Goal: Task Accomplishment & Management: Use online tool/utility

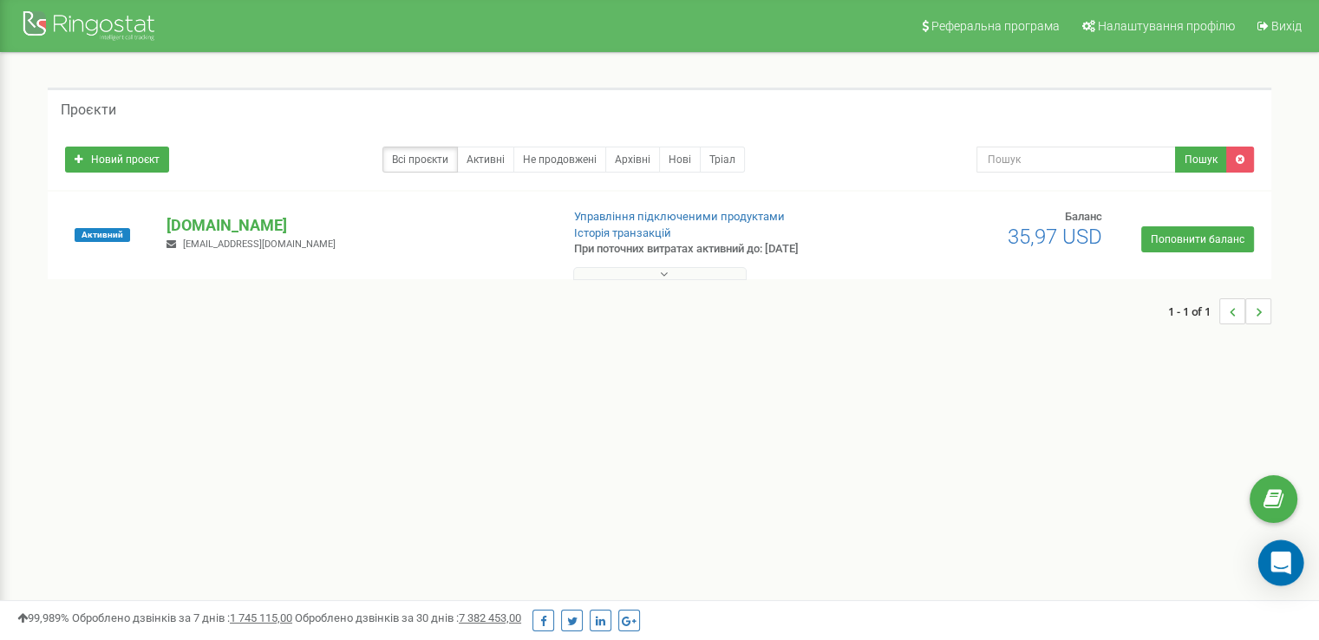
click at [1289, 559] on icon "Open Intercom Messenger" at bounding box center [1281, 563] width 23 height 23
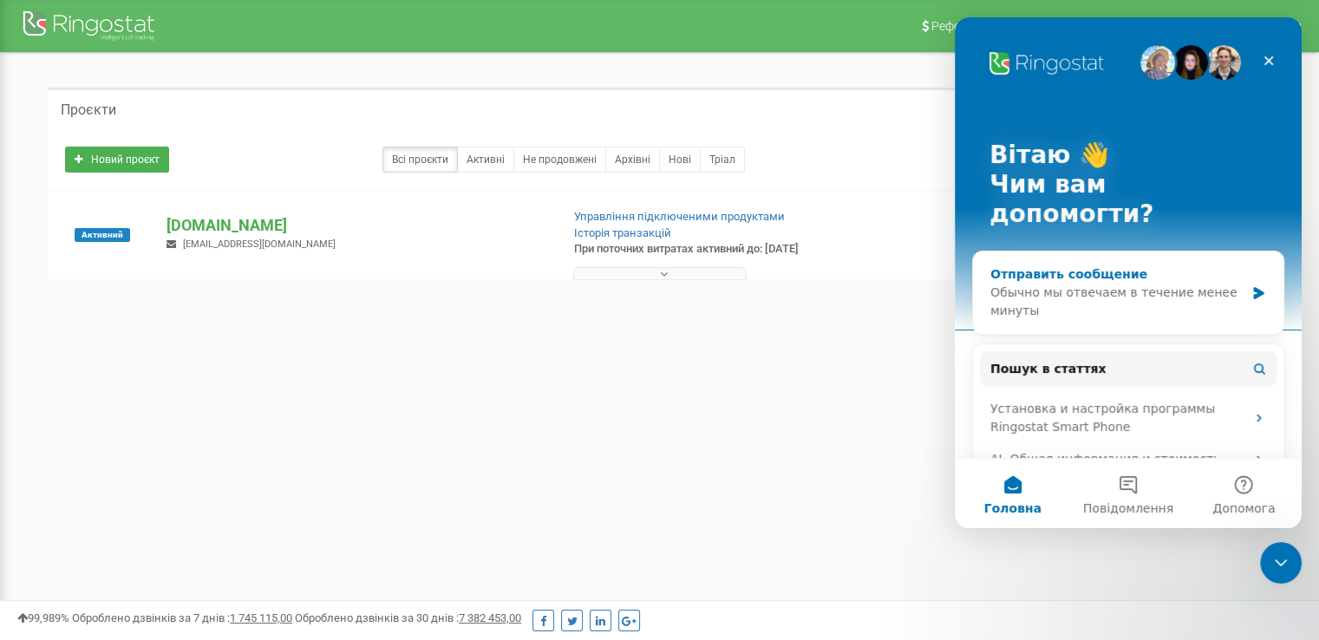
click at [1152, 284] on div "Обычно мы отвечаем в течение менее минуты" at bounding box center [1117, 302] width 254 height 36
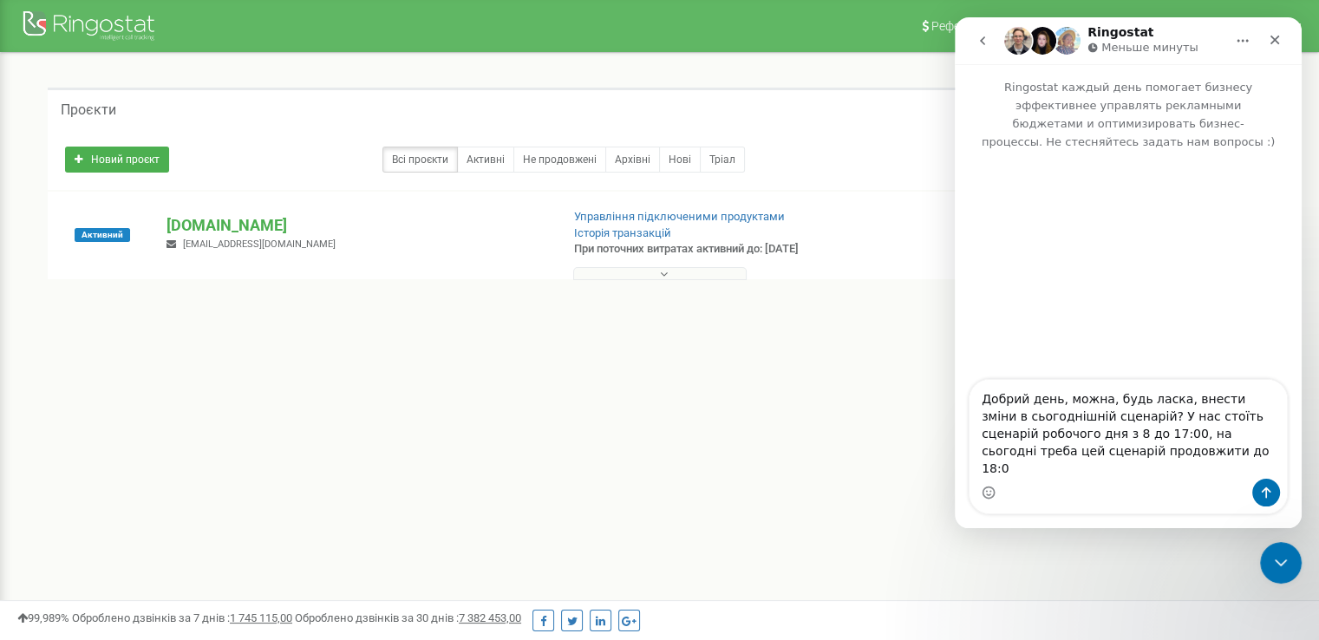
type textarea "Добрий день, можна, будь ласка, внести зміни в сьогоднішній сценарій? У нас сто…"
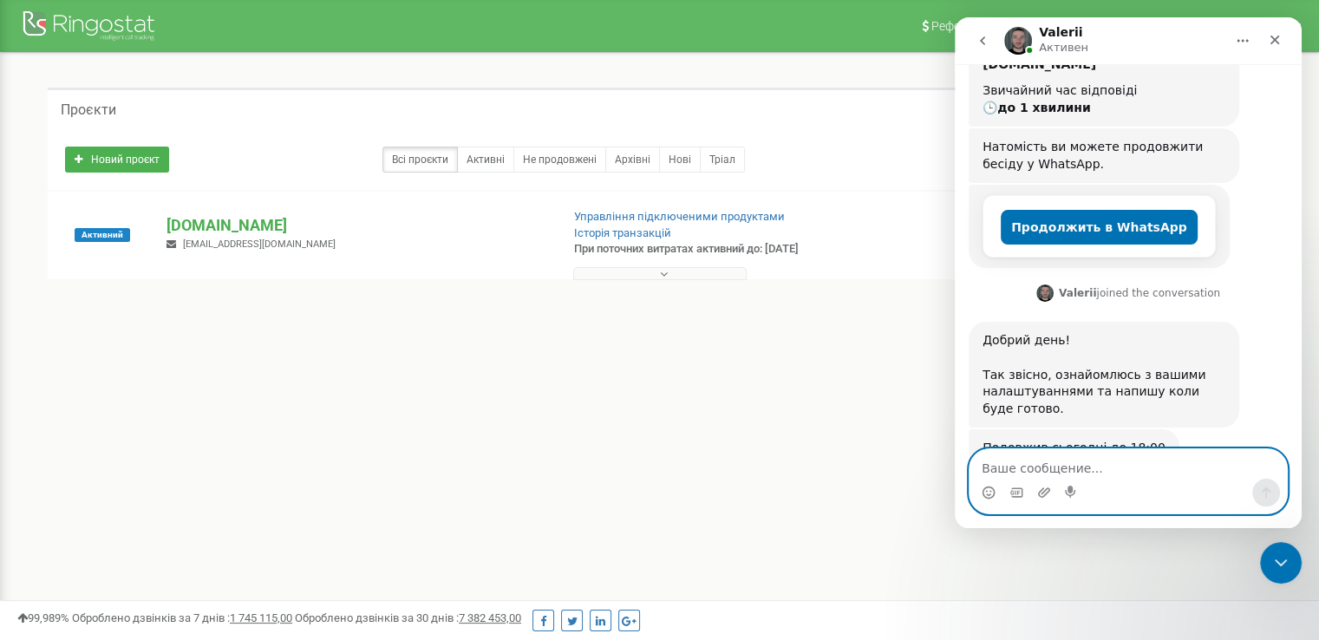
scroll to position [316, 0]
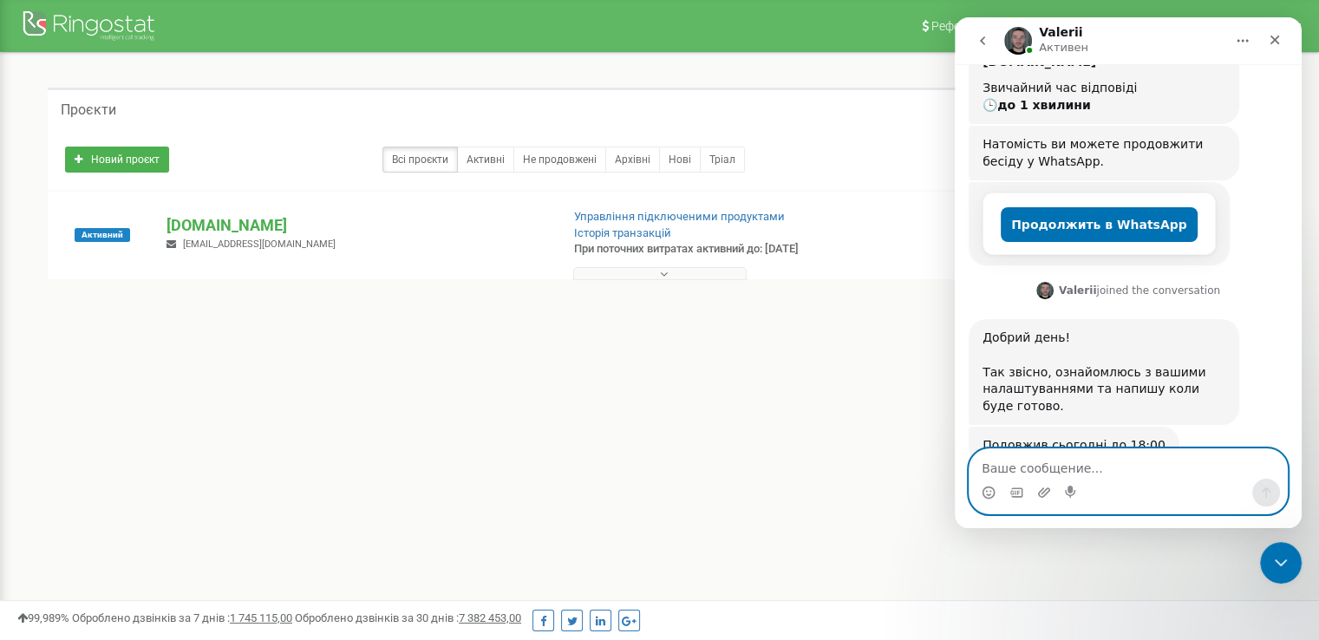
click at [1049, 460] on textarea "Ваше сообщение..." at bounding box center [1128, 463] width 317 height 29
type textarea "дякую"
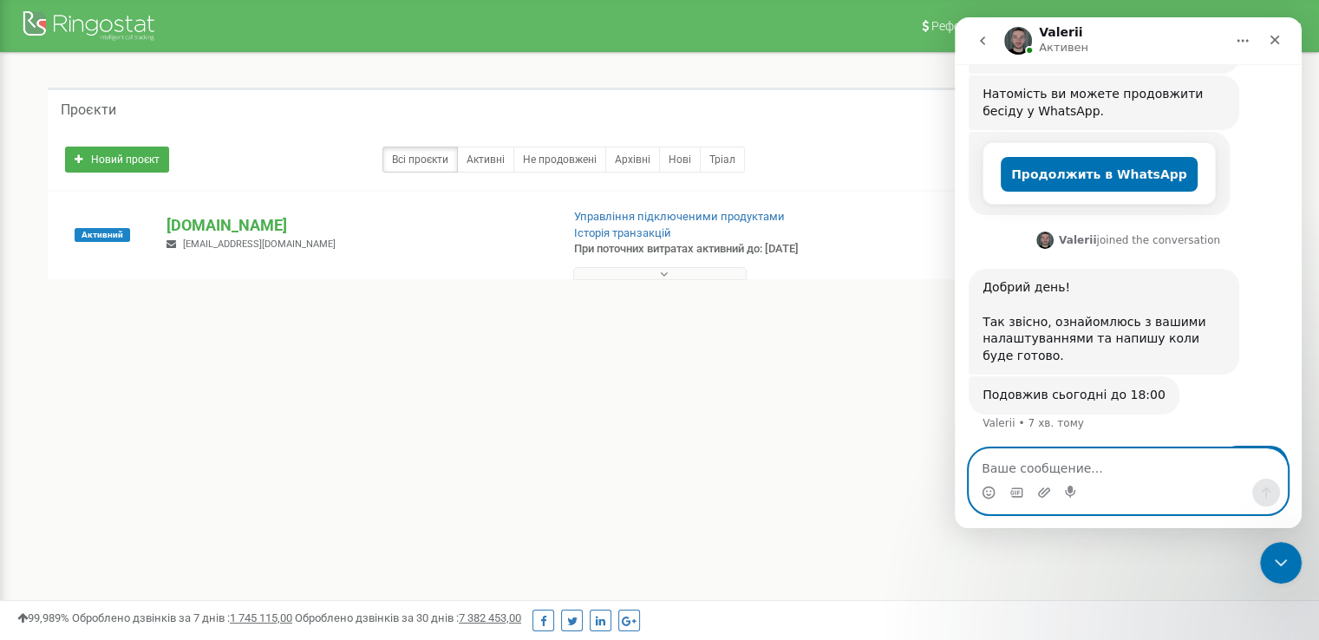
scroll to position [367, 0]
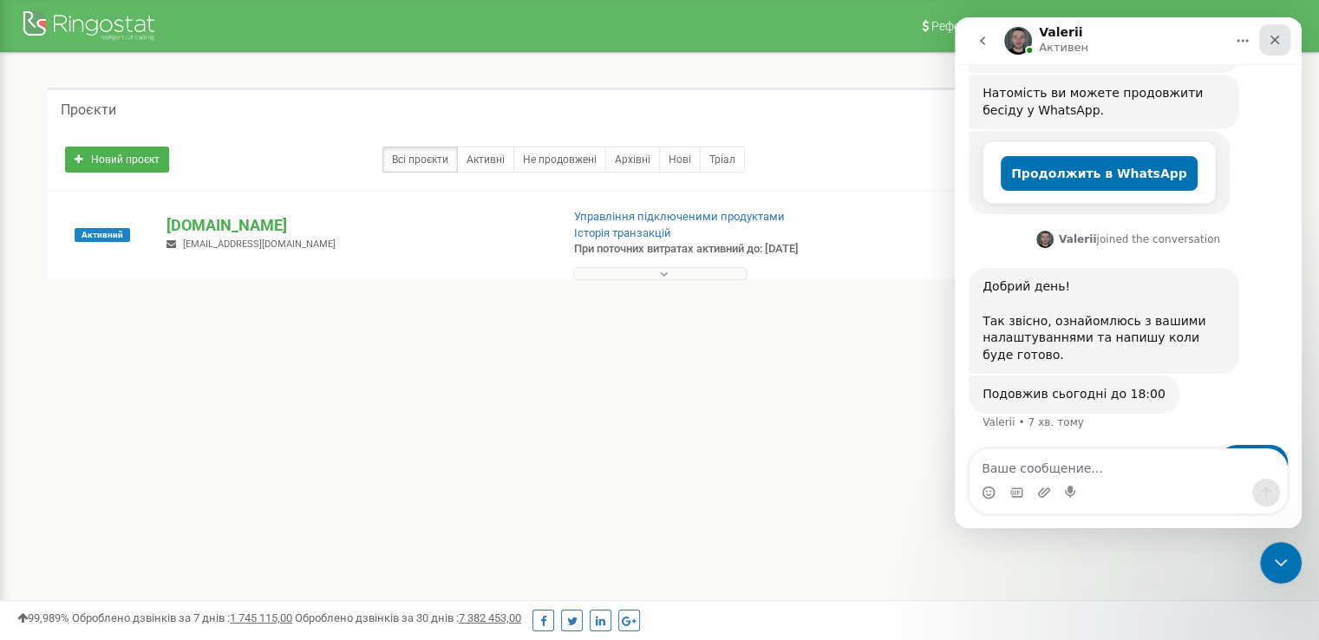
click at [1274, 38] on icon "Закрити" at bounding box center [1275, 40] width 14 height 14
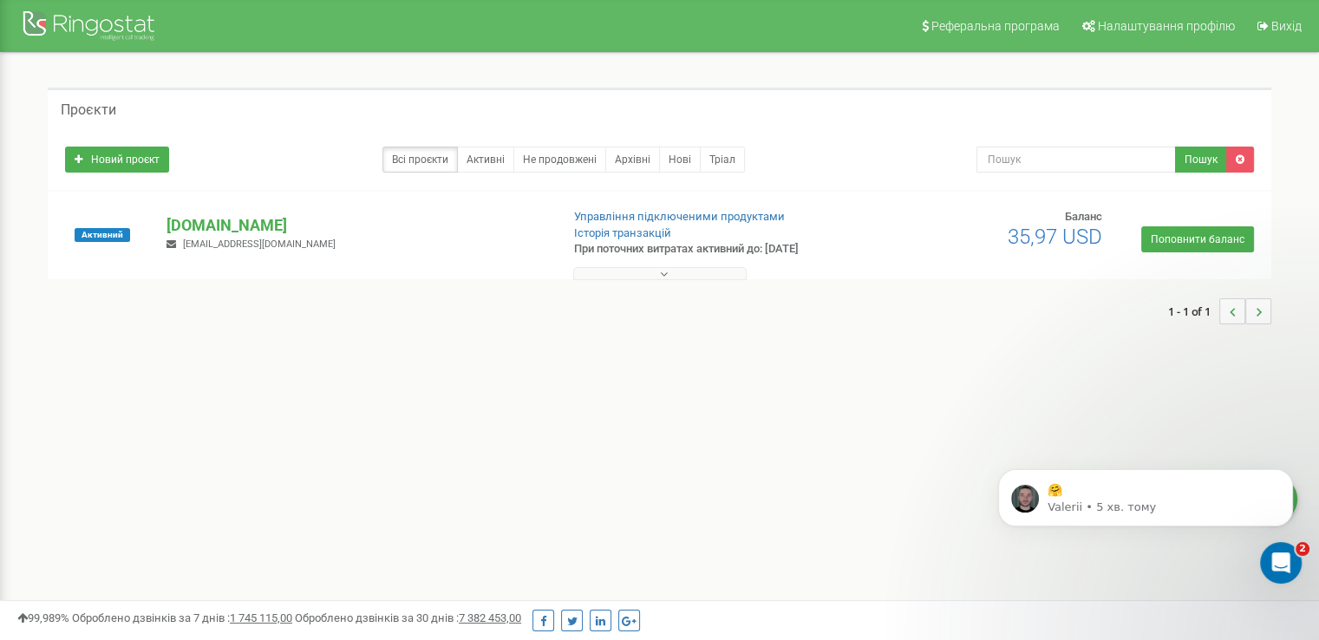
scroll to position [495, 0]
click at [1172, 479] on div "🤗 Valerii • 5 хв. тому" at bounding box center [1145, 497] width 295 height 57
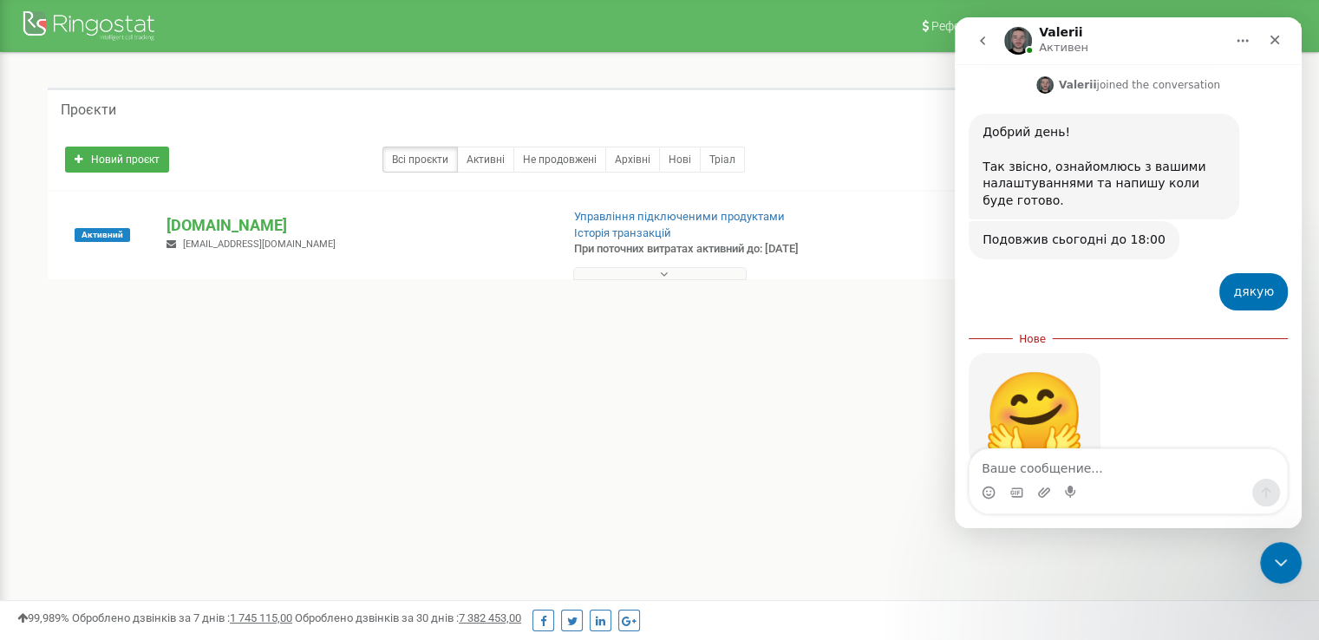
scroll to position [524, 0]
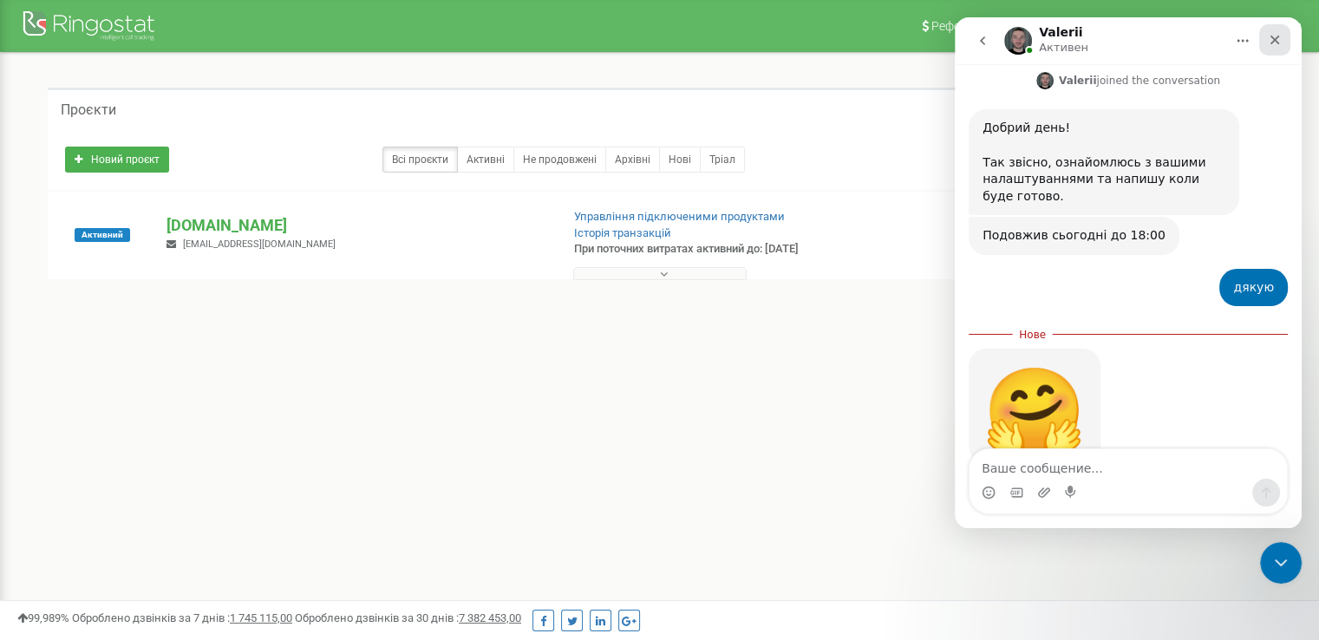
click at [1277, 48] on div "Закрити" at bounding box center [1274, 39] width 31 height 31
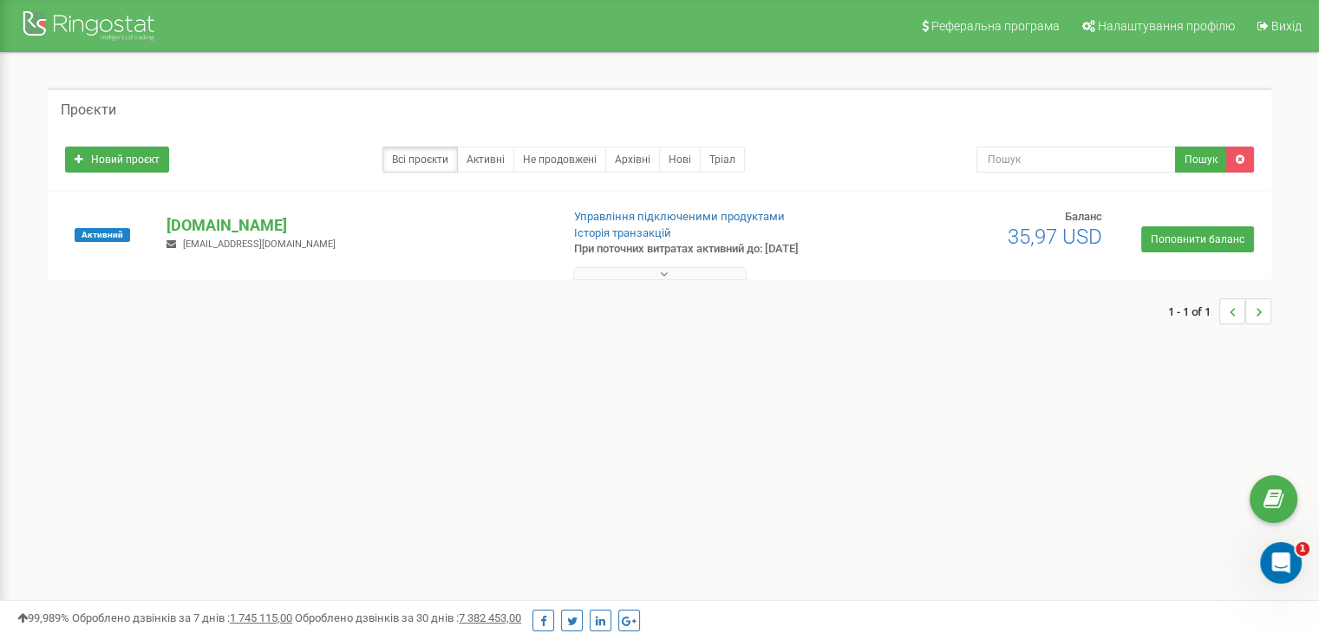
click at [586, 269] on button at bounding box center [659, 273] width 173 height 13
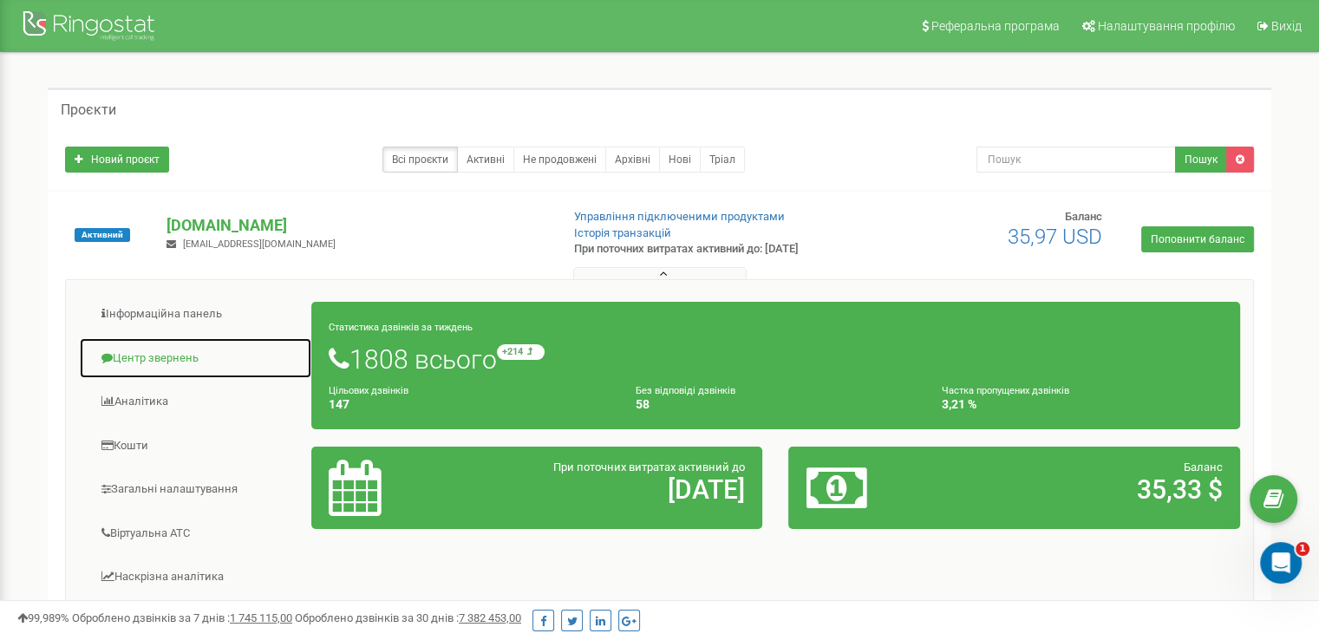
click at [150, 365] on link "Центр звернень" at bounding box center [195, 358] width 233 height 42
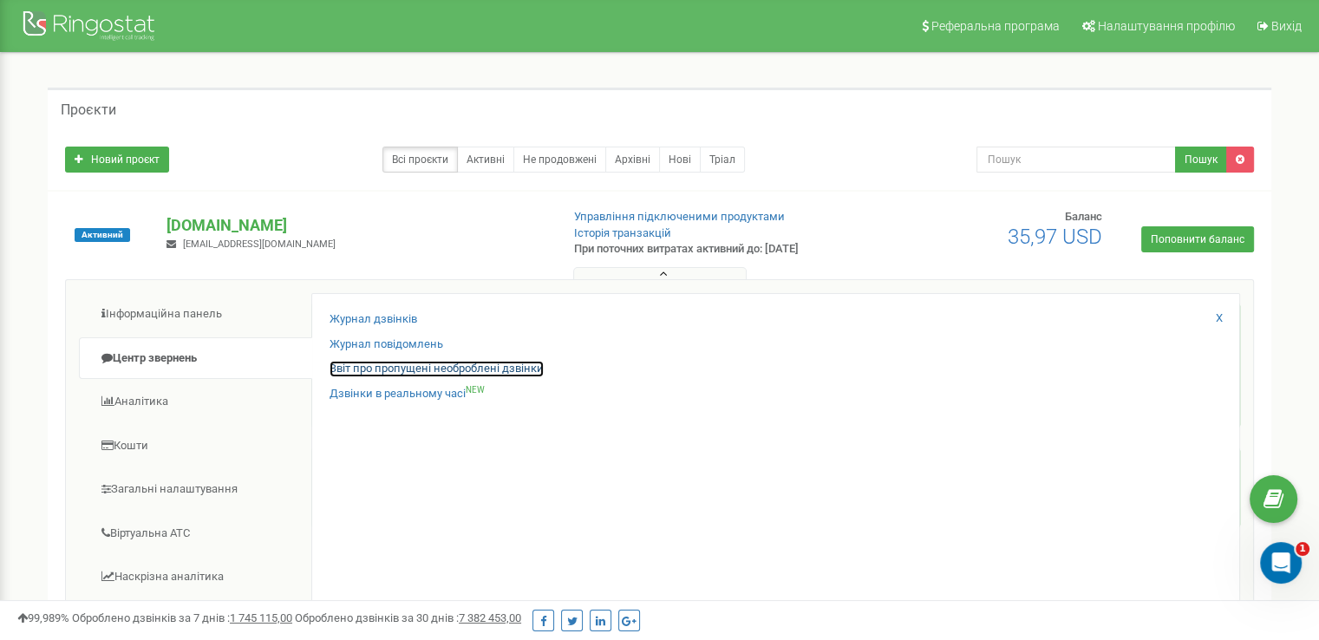
click at [335, 366] on link "Звіт про пропущені необроблені дзвінки" at bounding box center [437, 369] width 214 height 16
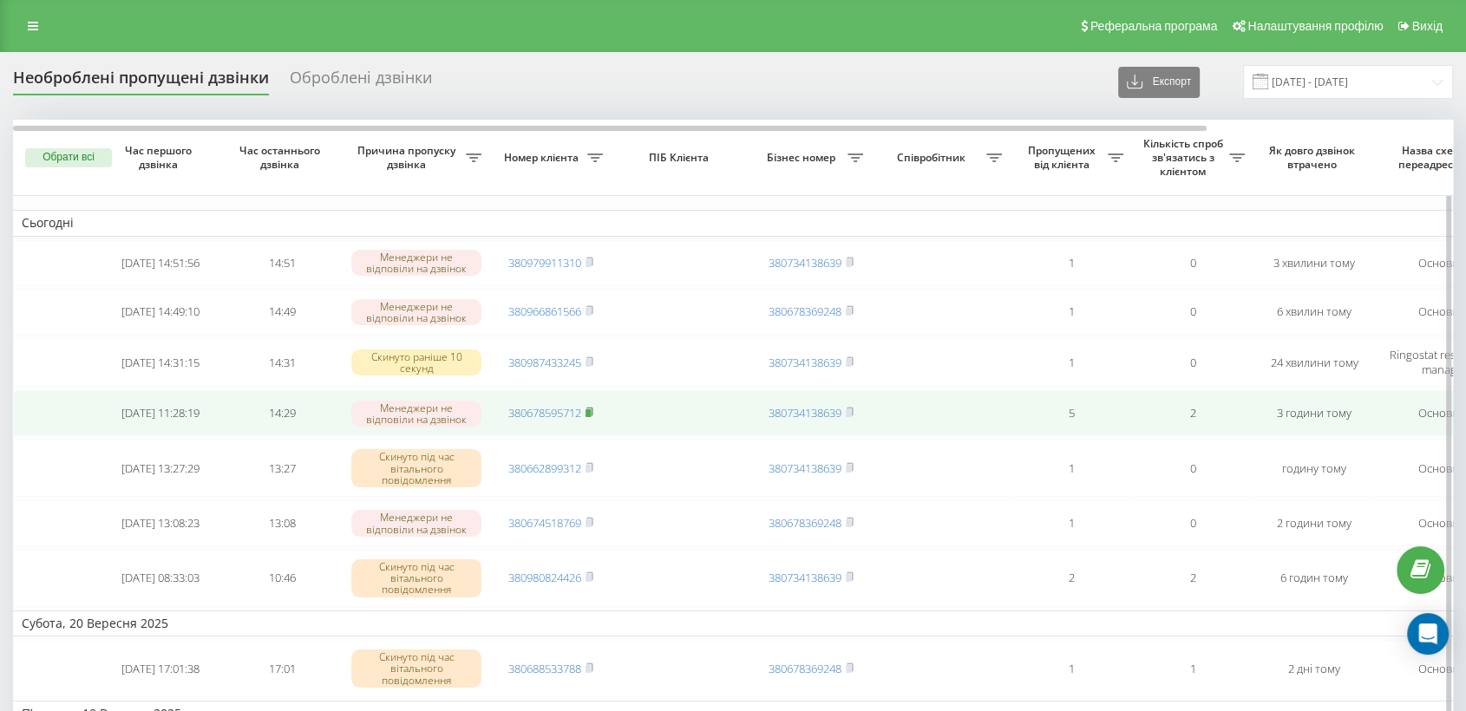
click at [590, 417] on rect at bounding box center [587, 413] width 5 height 8
